Goal: Navigation & Orientation: Go to known website

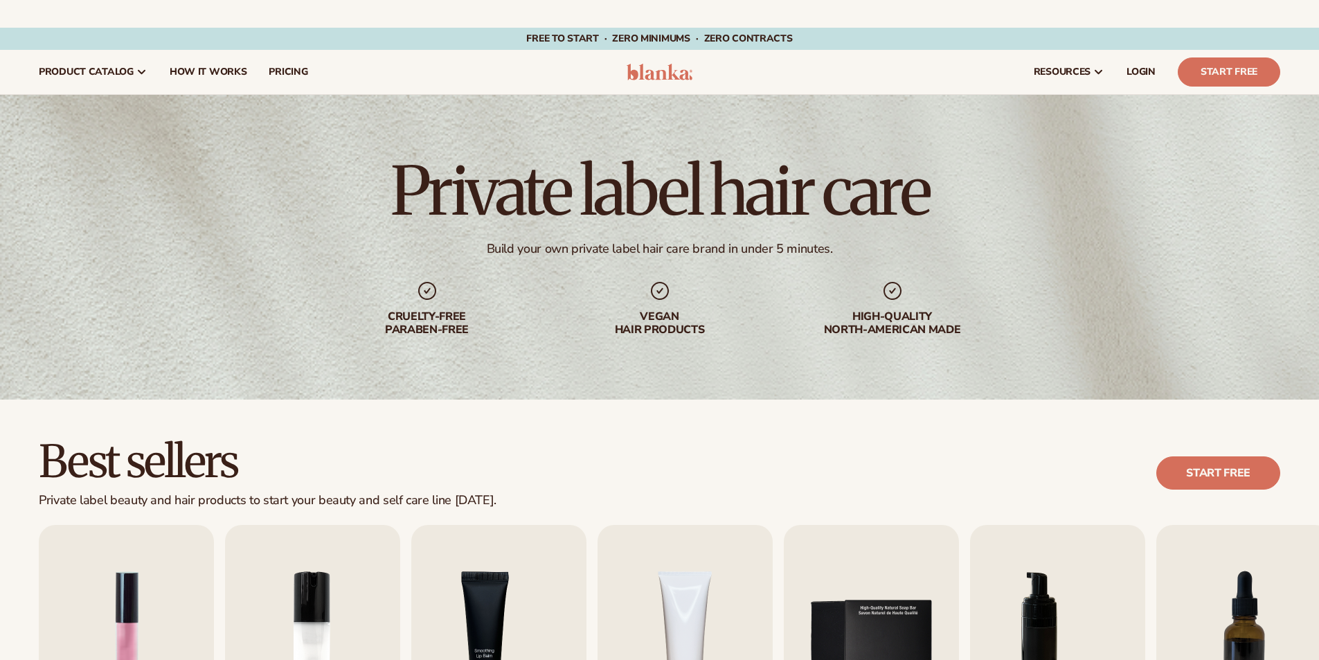
click at [668, 77] on img at bounding box center [660, 72] width 66 height 17
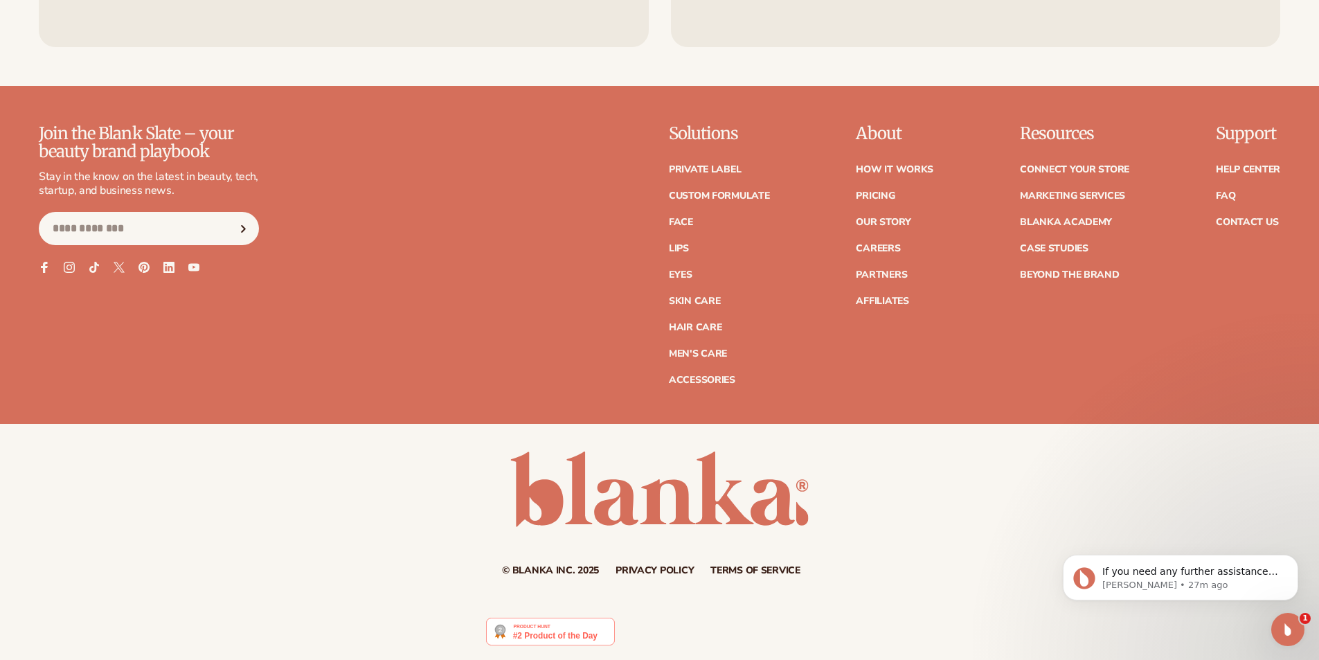
click at [311, 531] on div "© Blanka Inc. 2025 Privacy policy Terms of service Contact information" at bounding box center [659, 513] width 1319 height 124
